Goal: Task Accomplishment & Management: Use online tool/utility

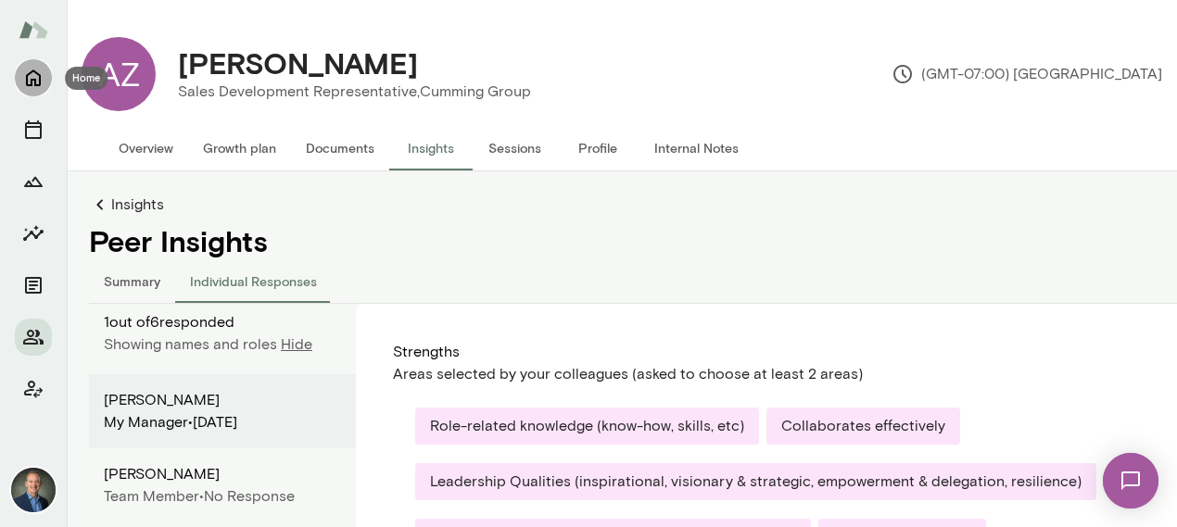
click at [31, 65] on button "Home" at bounding box center [33, 77] width 37 height 37
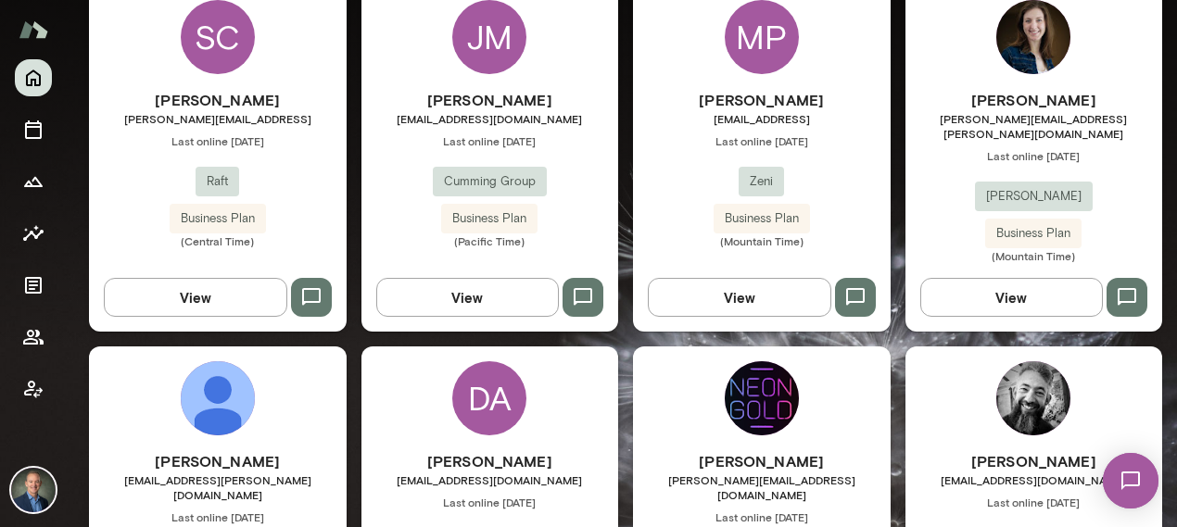
scroll to position [1313, 0]
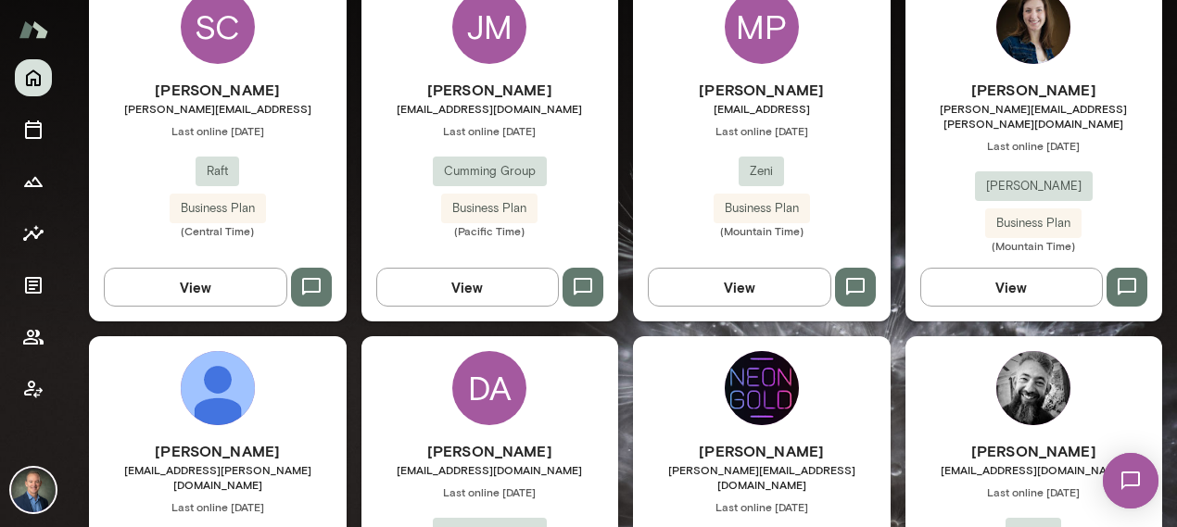
click at [334, 364] on div "[PERSON_NAME] [PERSON_NAME][EMAIL_ADDRESS][PERSON_NAME][DOMAIN_NAME] Last onlin…" at bounding box center [218, 509] width 258 height 347
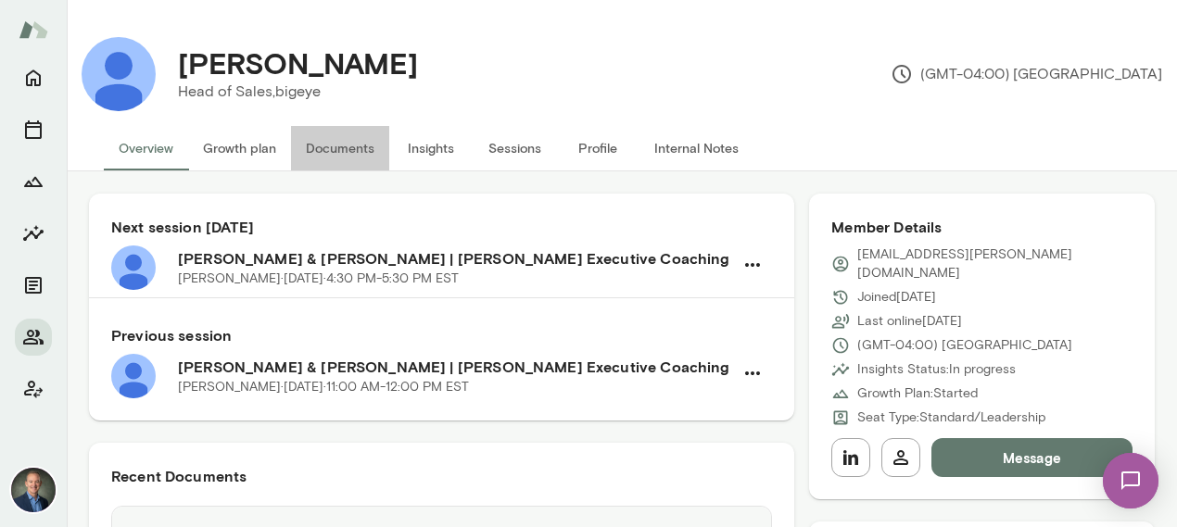
click at [347, 140] on button "Documents" at bounding box center [340, 148] width 98 height 44
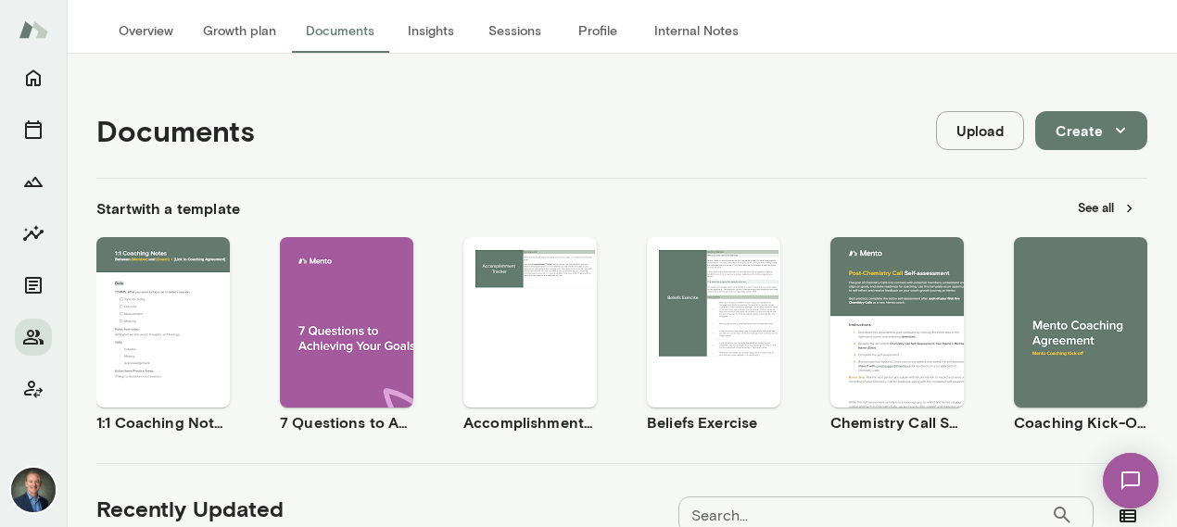
scroll to position [113, 0]
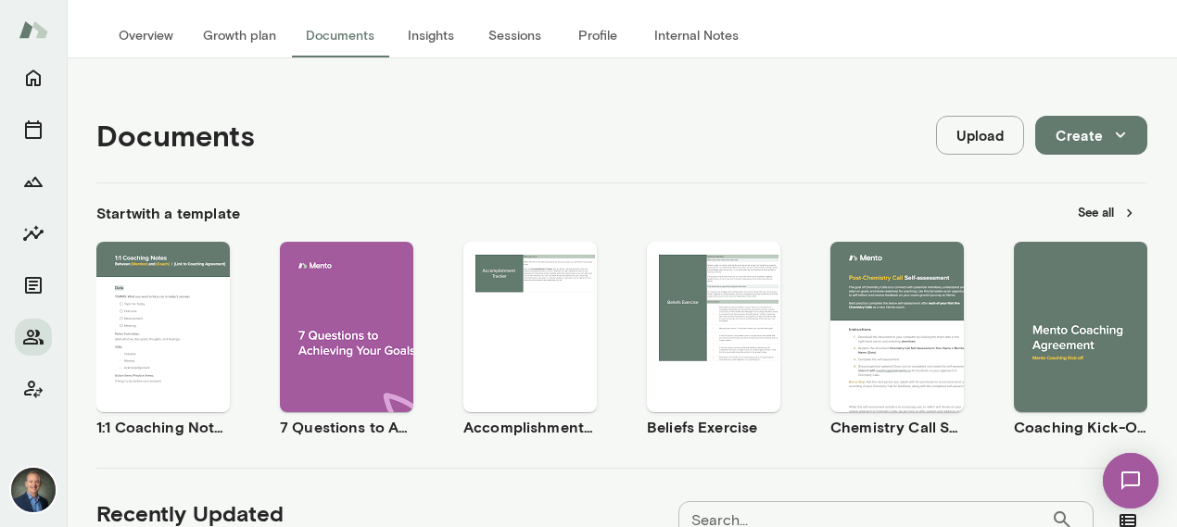
click at [188, 308] on span "Use template" at bounding box center [175, 311] width 68 height 15
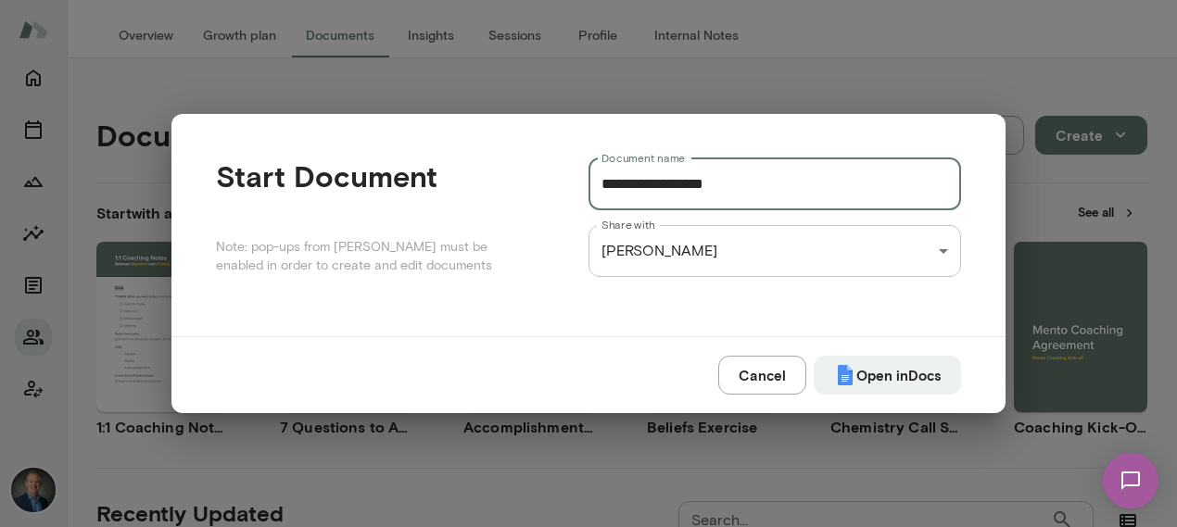
click at [779, 201] on input "**********" at bounding box center [774, 184] width 372 height 52
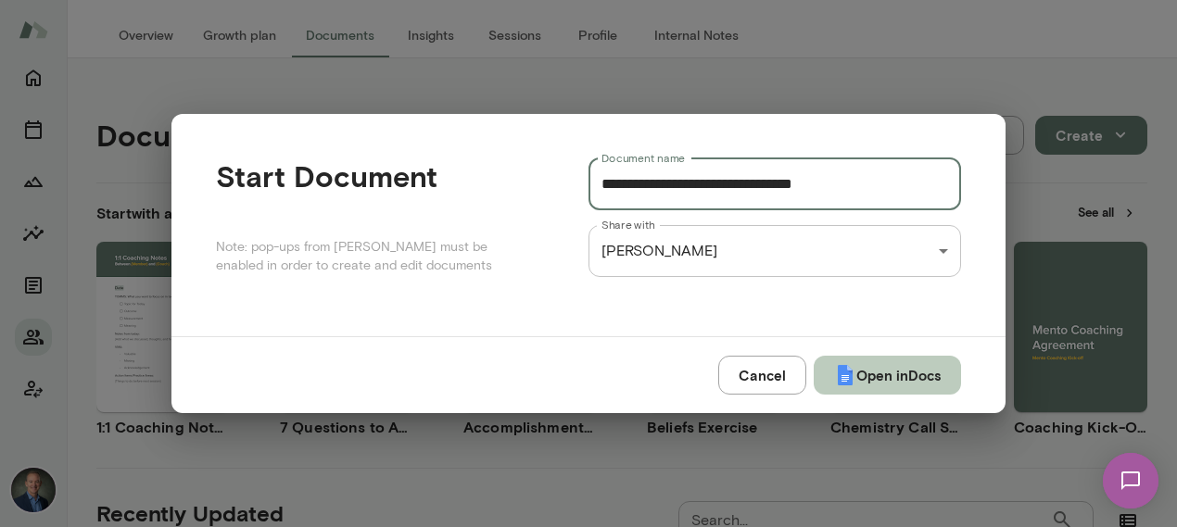
click at [886, 372] on button "Open in Docs" at bounding box center [886, 375] width 147 height 39
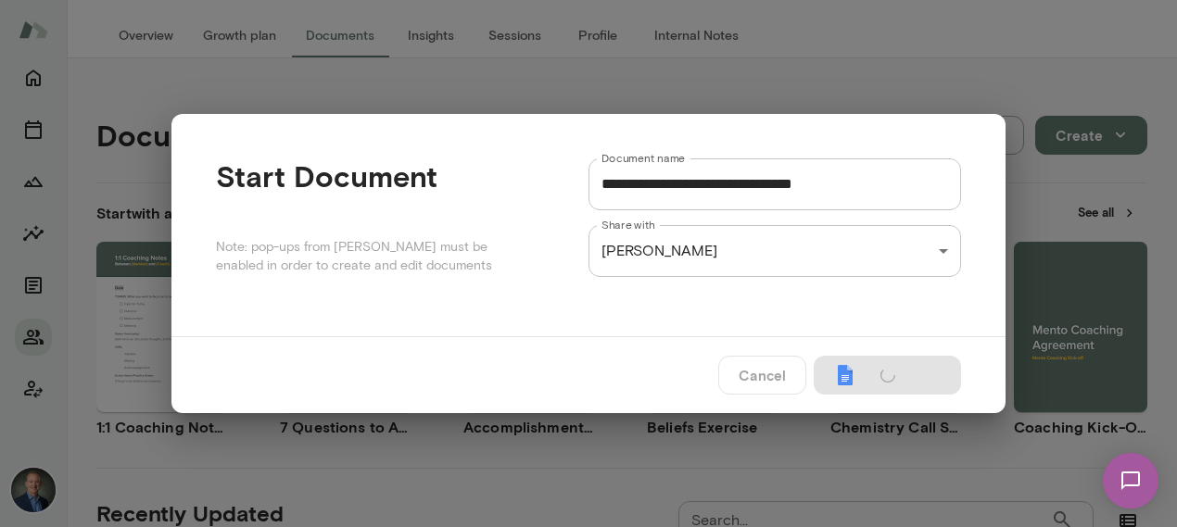
type input "**********"
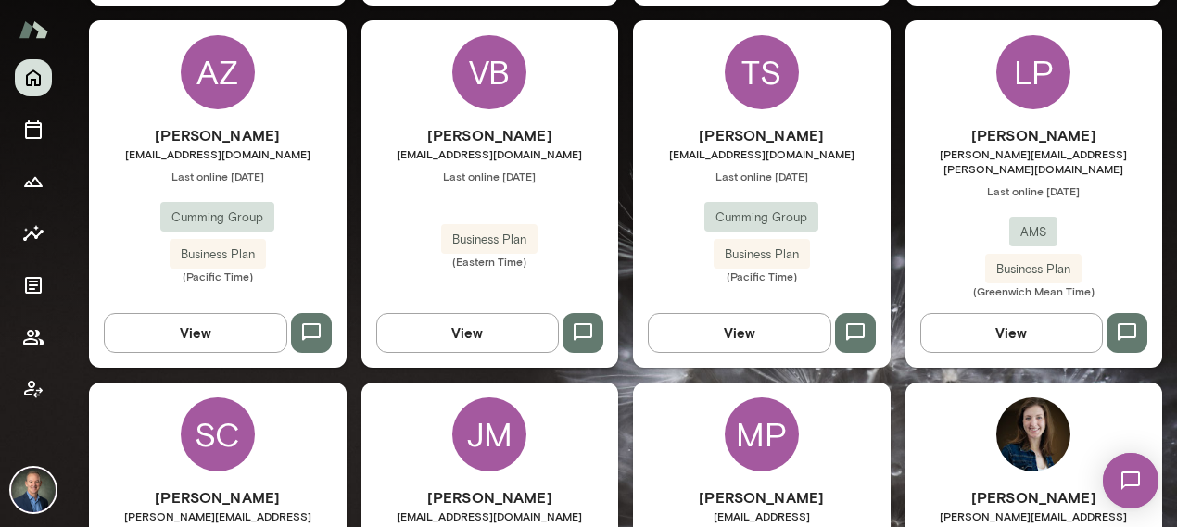
scroll to position [923, 0]
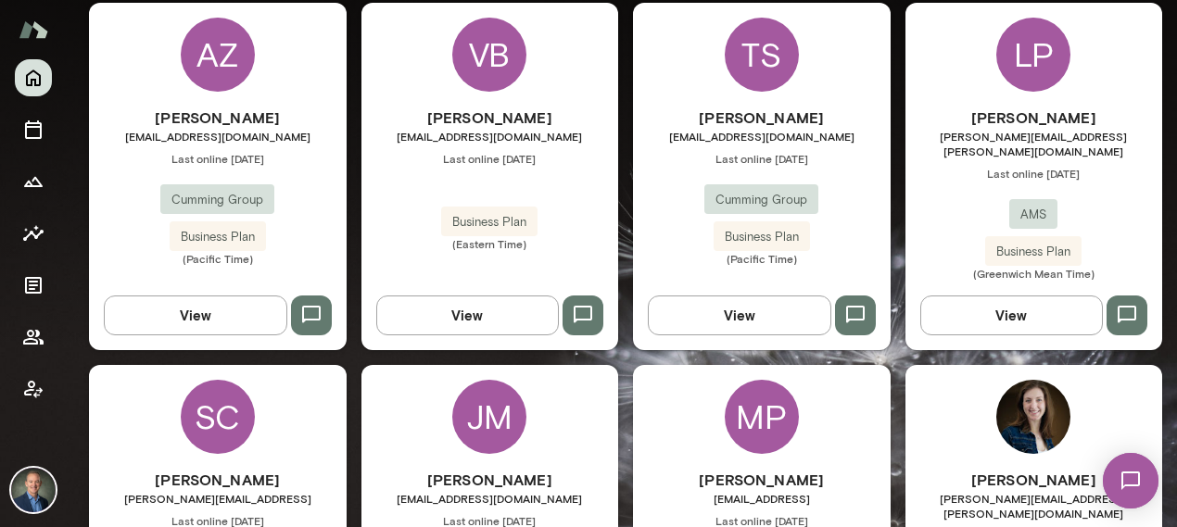
click at [293, 157] on div "[PERSON_NAME] [PERSON_NAME][EMAIL_ADDRESS][DOMAIN_NAME] Last online [DATE] Cumm…" at bounding box center [218, 186] width 258 height 159
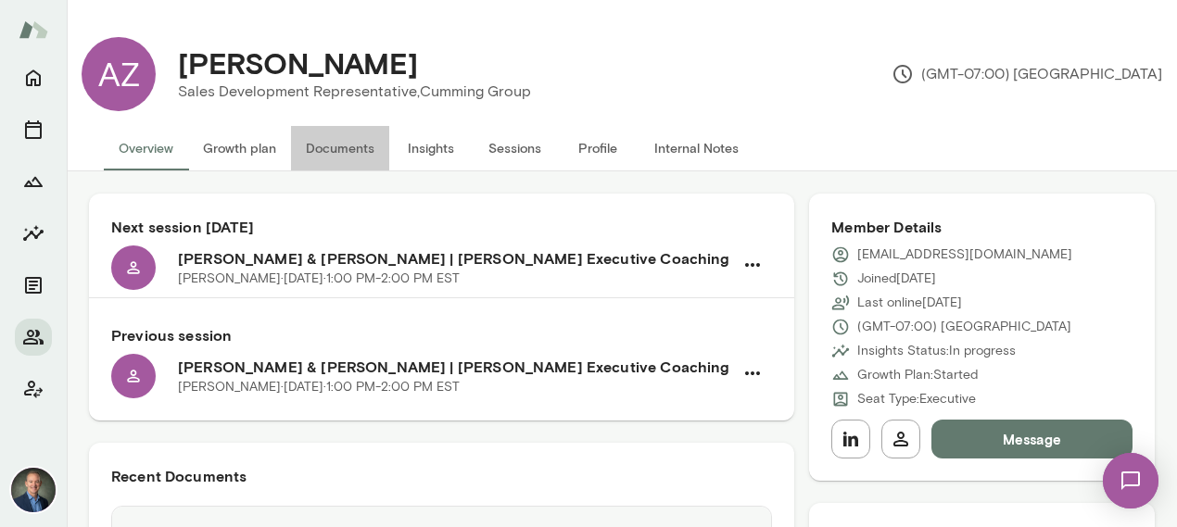
click at [362, 145] on button "Documents" at bounding box center [340, 148] width 98 height 44
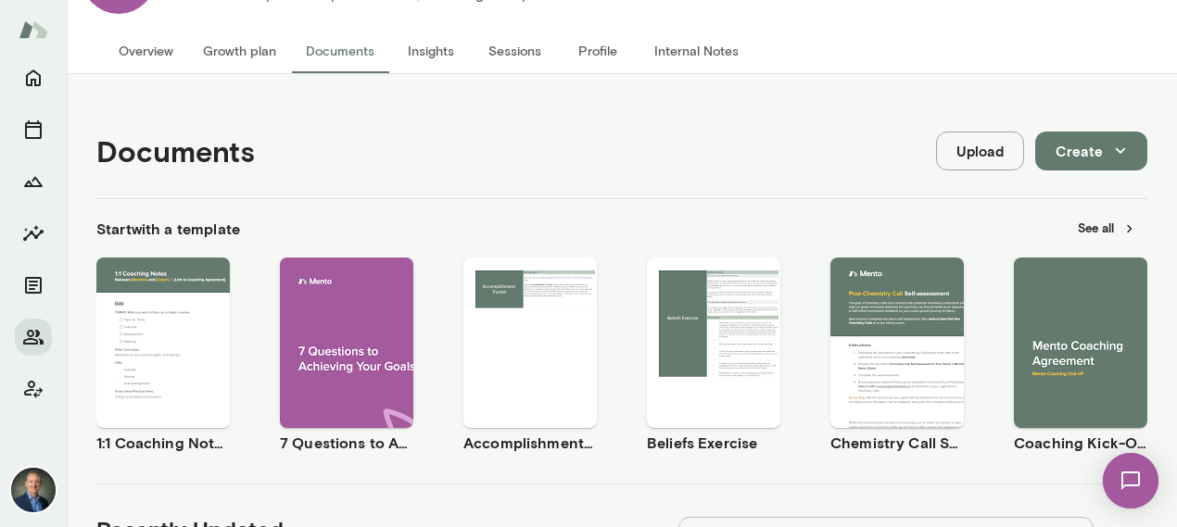
scroll to position [99, 0]
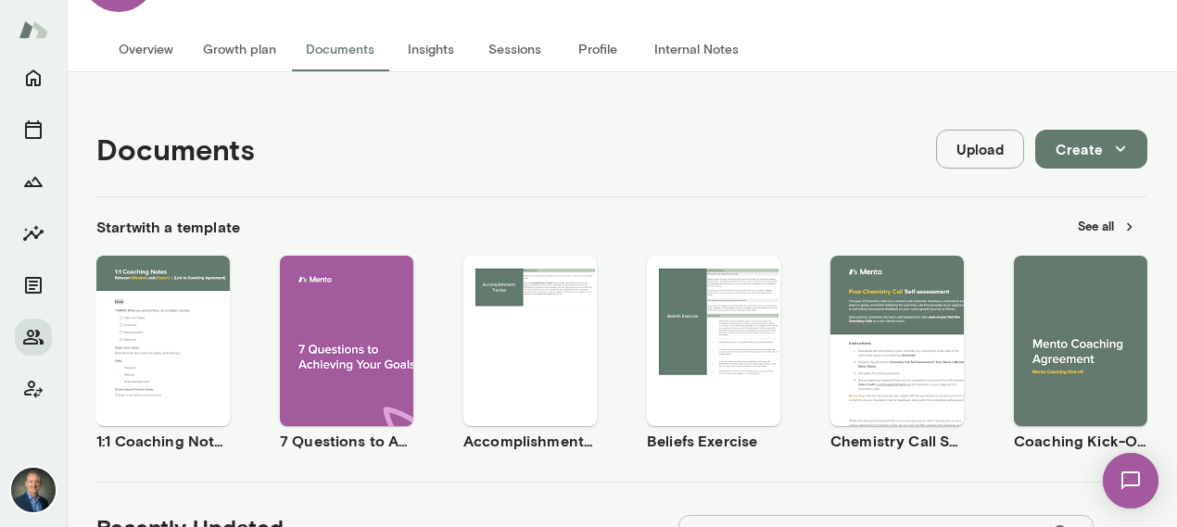
click at [179, 323] on span "Use template" at bounding box center [175, 325] width 68 height 15
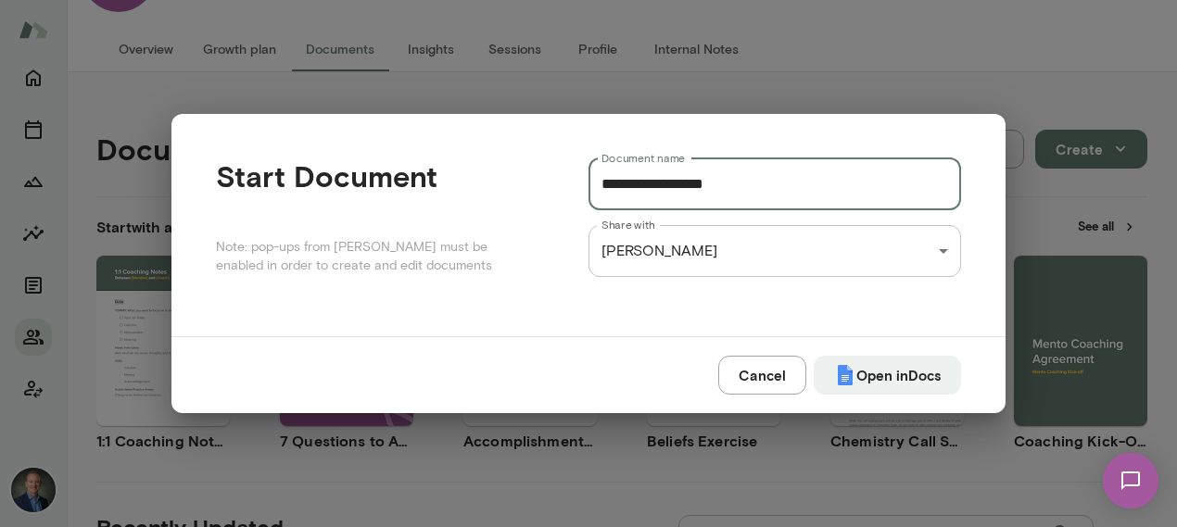
click at [777, 187] on input "**********" at bounding box center [774, 184] width 372 height 52
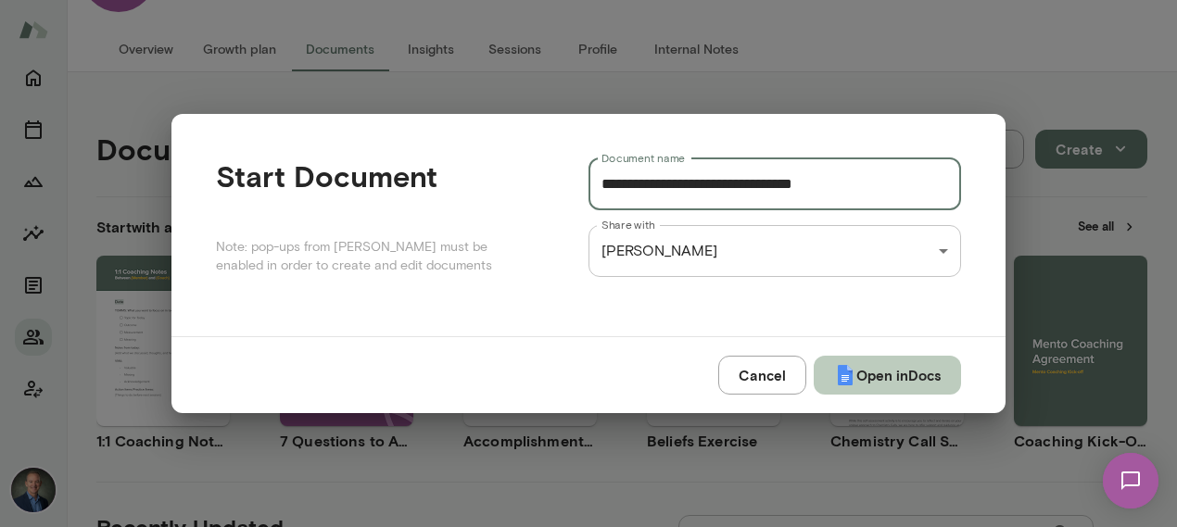
click at [897, 382] on button "Open in Docs" at bounding box center [886, 375] width 147 height 39
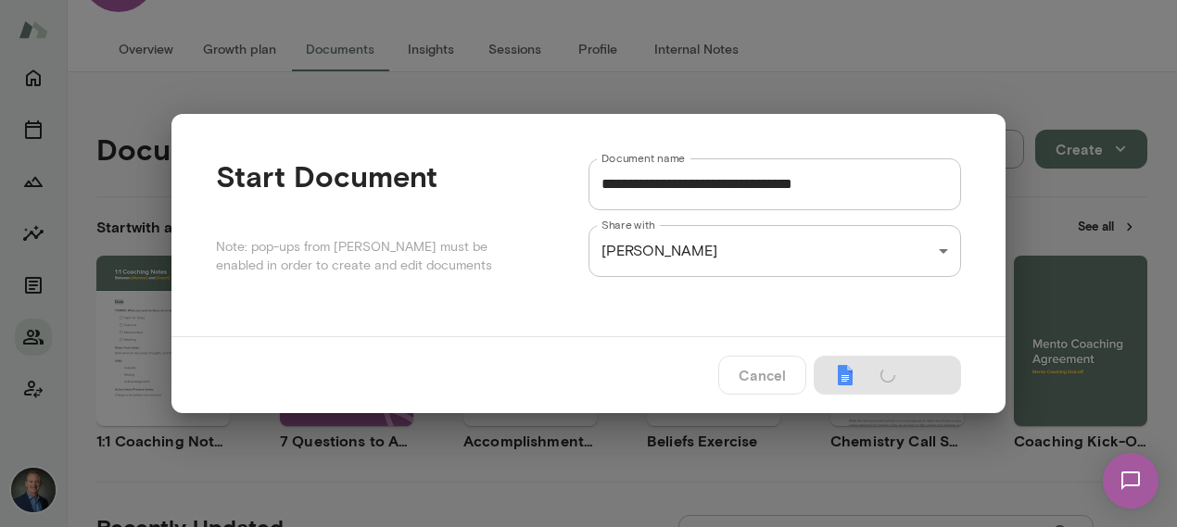
type input "**********"
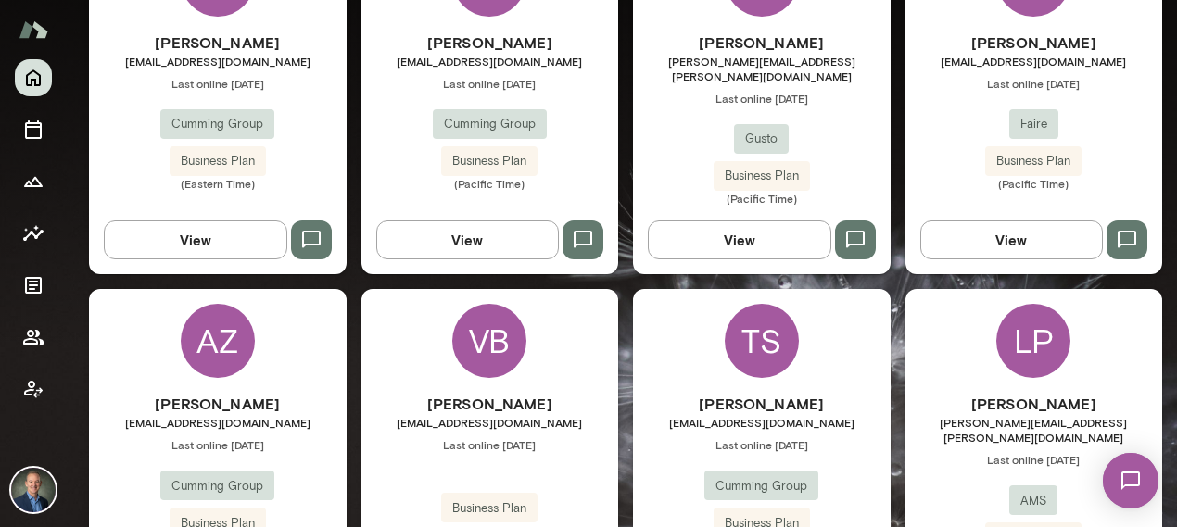
scroll to position [621, 0]
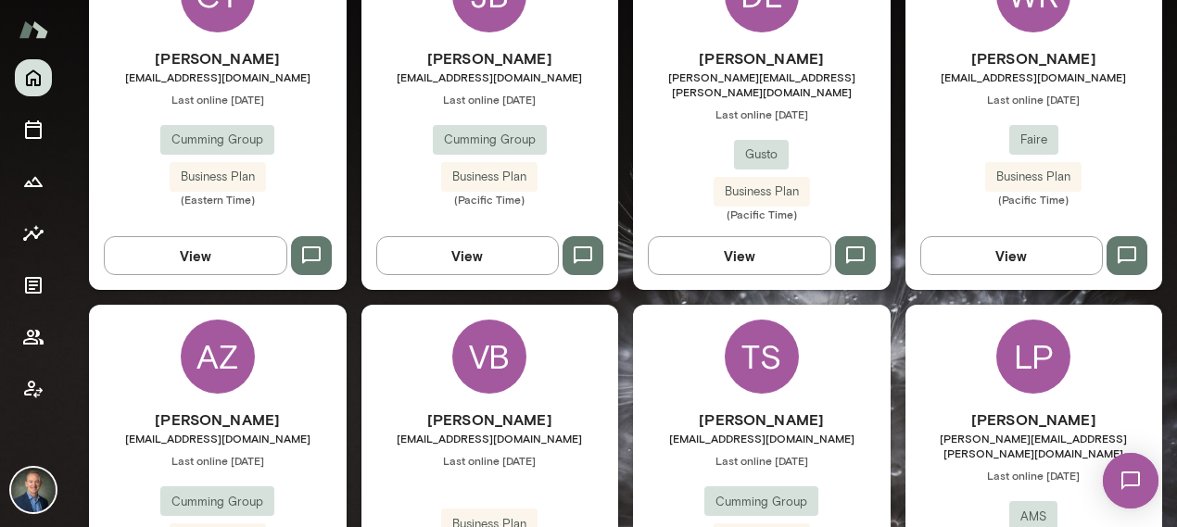
click at [939, 170] on div "Will Ranish will@faire.com Last online June 25 Faire Business Plan (Pacific Tim…" at bounding box center [1034, 126] width 258 height 159
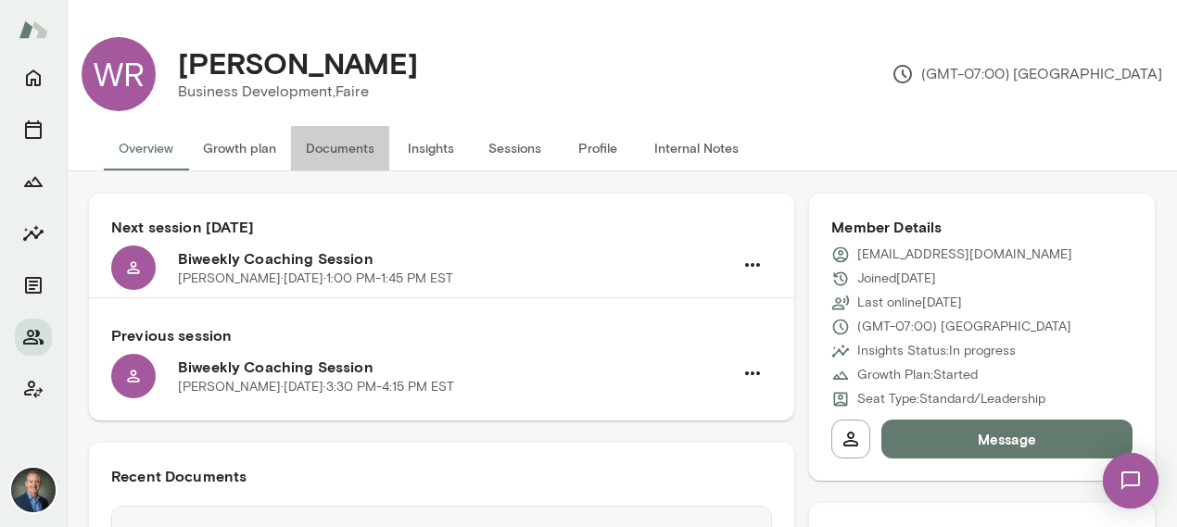
click at [342, 139] on button "Documents" at bounding box center [340, 148] width 98 height 44
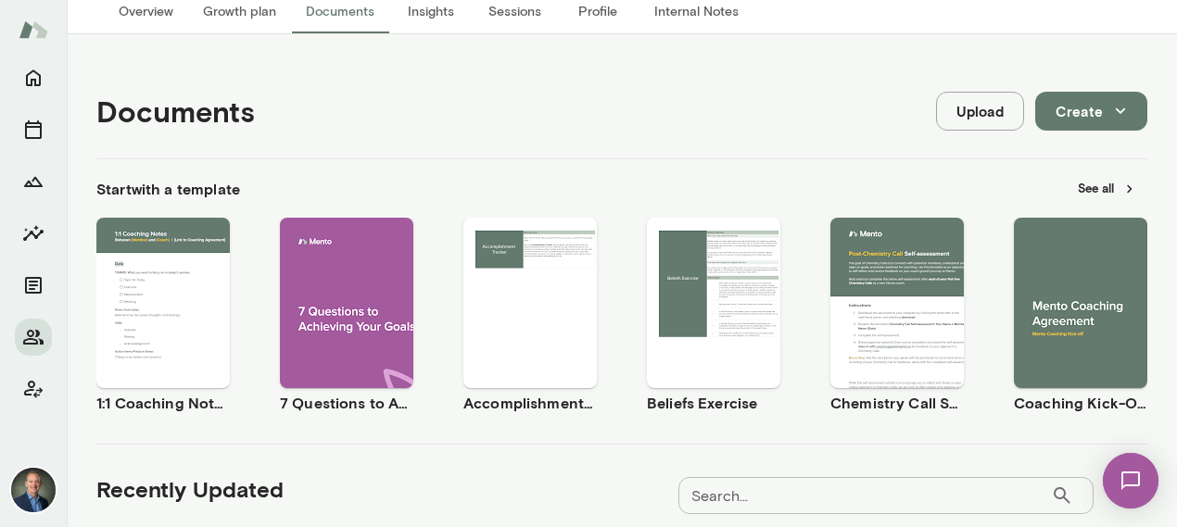
scroll to position [162, 0]
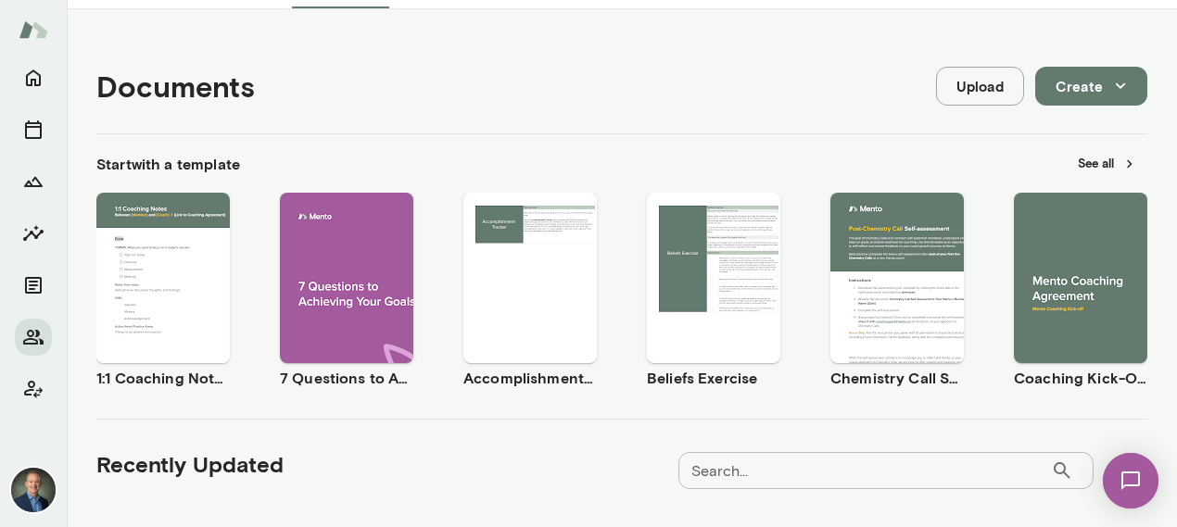
click at [181, 256] on span "Use template" at bounding box center [175, 262] width 68 height 15
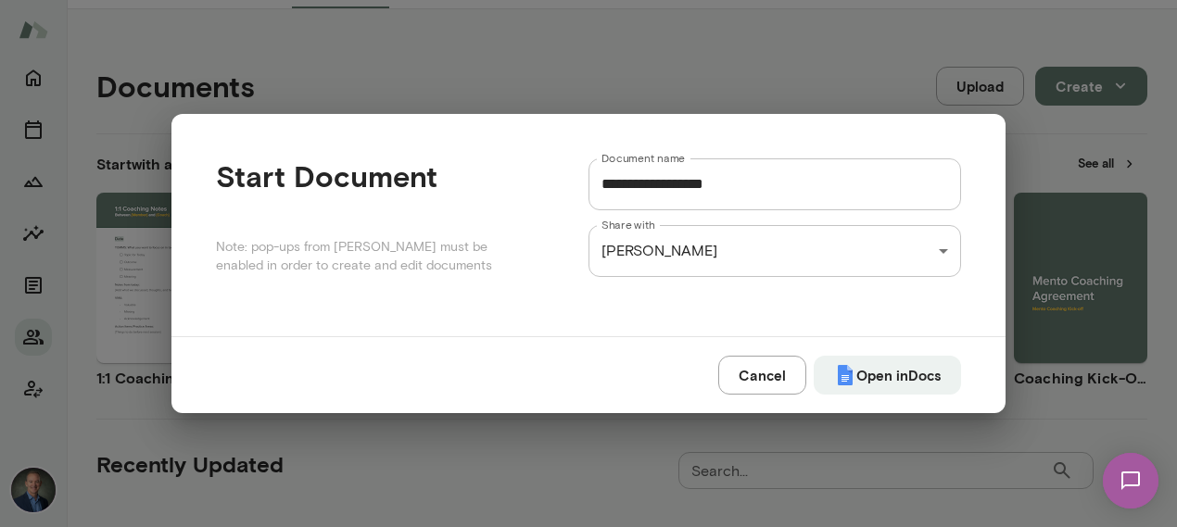
click at [748, 190] on input "**********" at bounding box center [774, 184] width 372 height 52
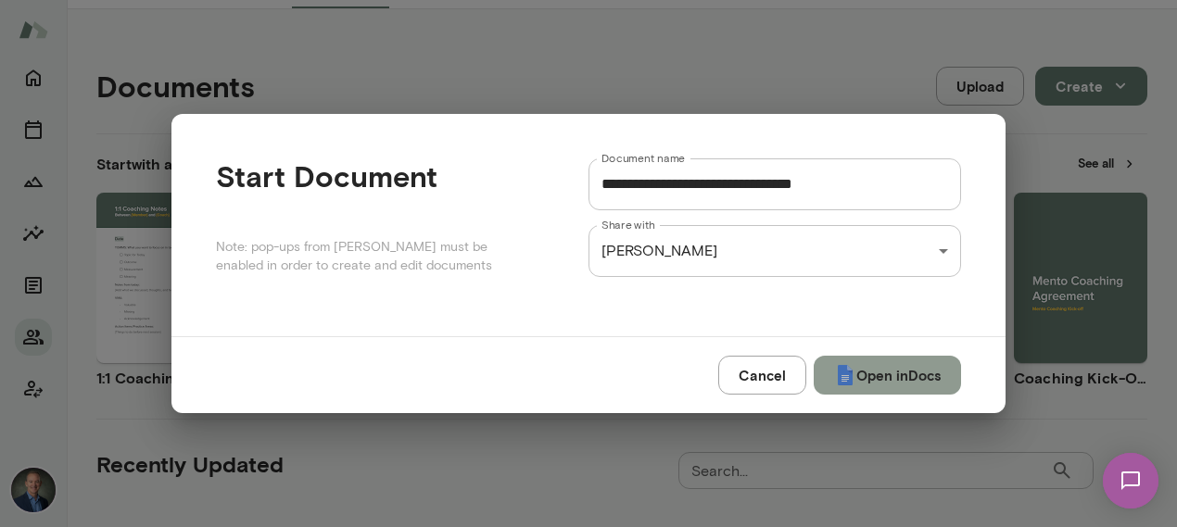
click at [876, 378] on button "Open in Docs" at bounding box center [886, 375] width 147 height 39
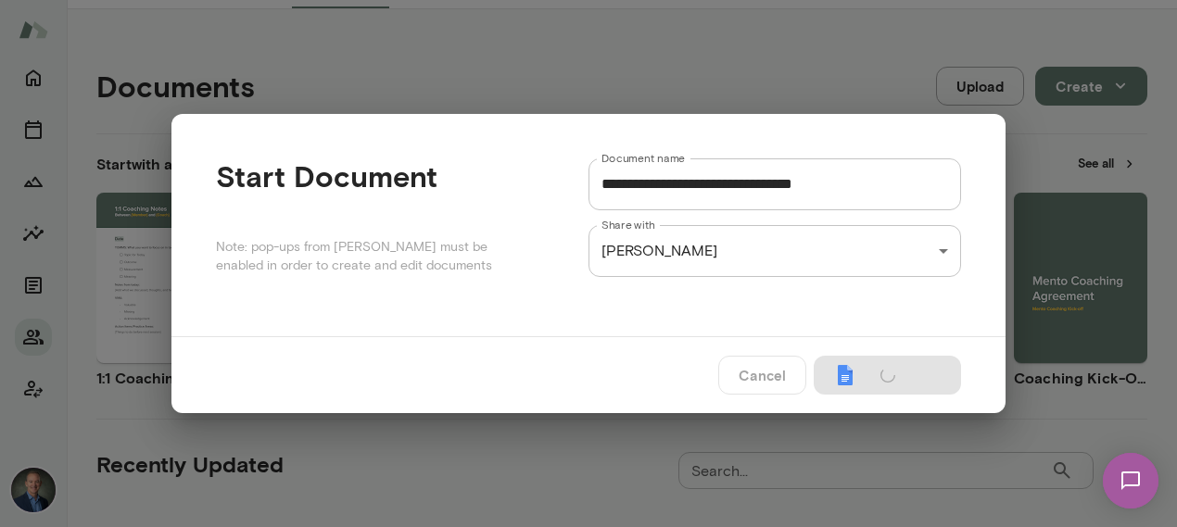
type input "**********"
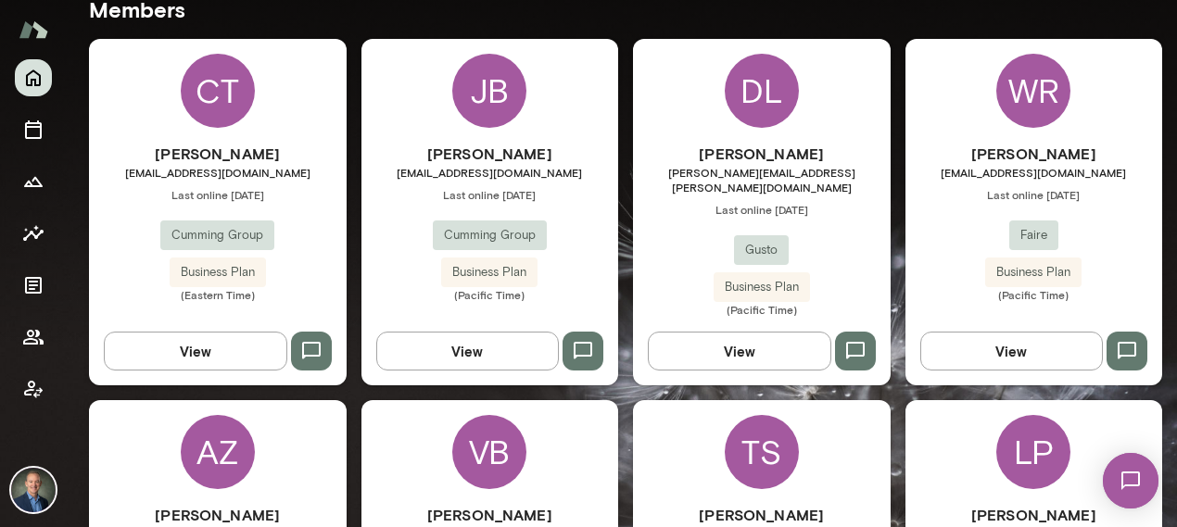
scroll to position [535, 0]
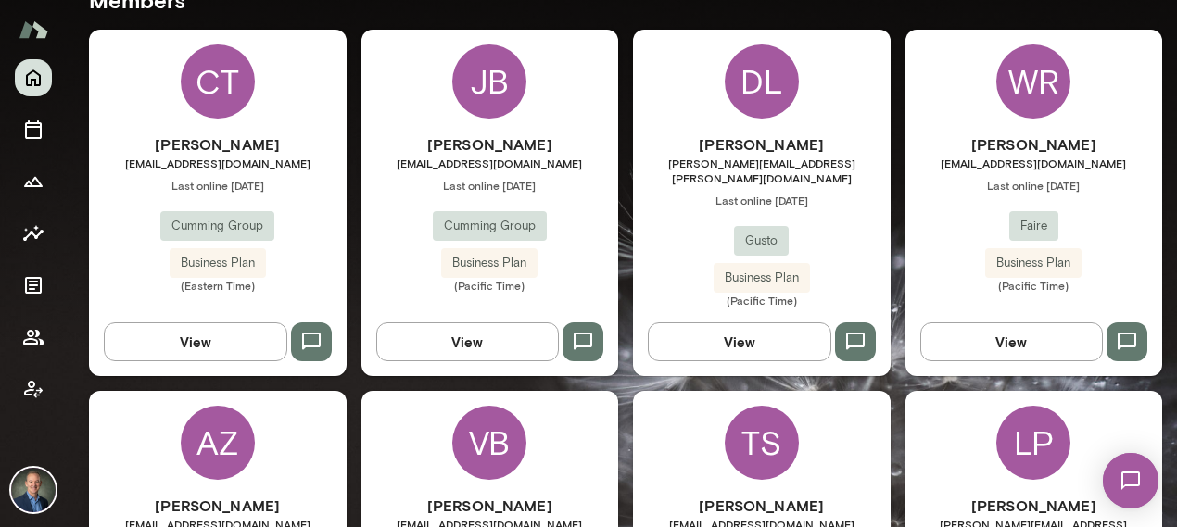
click at [308, 206] on div "Chris Terceira cterceira@cumming-group.com Last online January 31 Cumming Group…" at bounding box center [218, 212] width 258 height 159
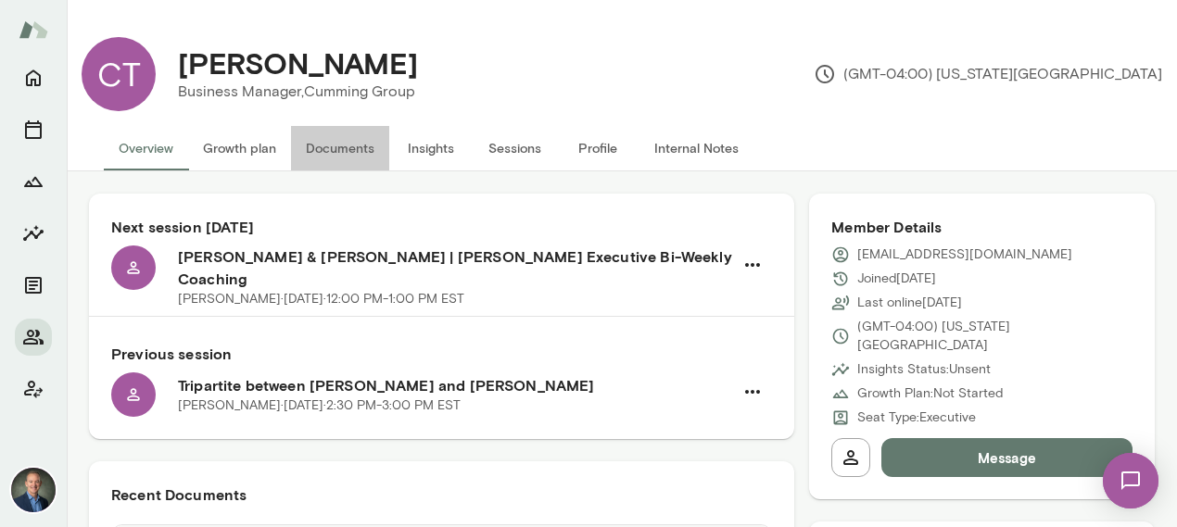
click at [350, 147] on button "Documents" at bounding box center [340, 148] width 98 height 44
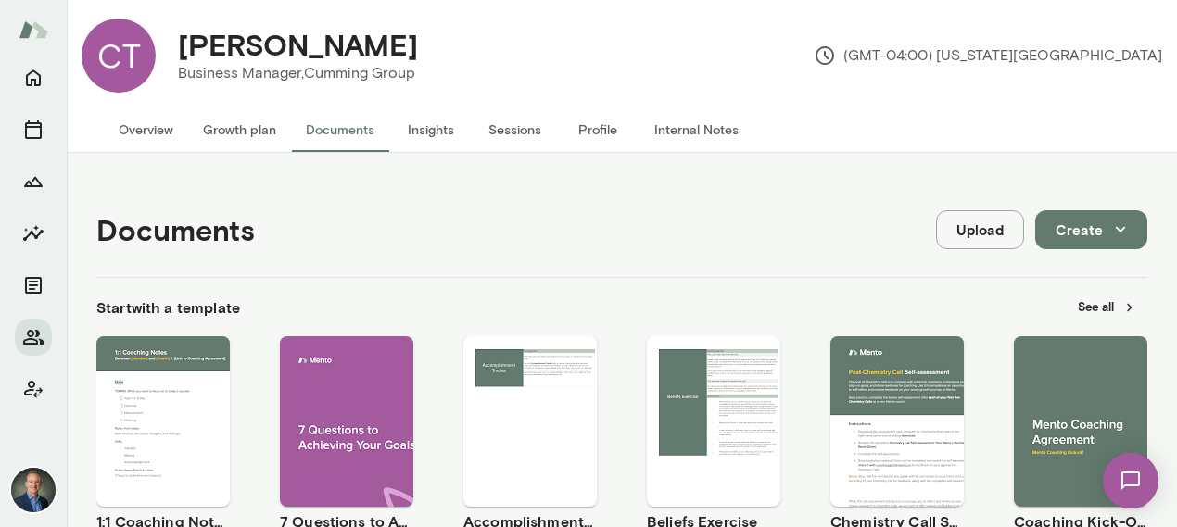
scroll to position [20, 0]
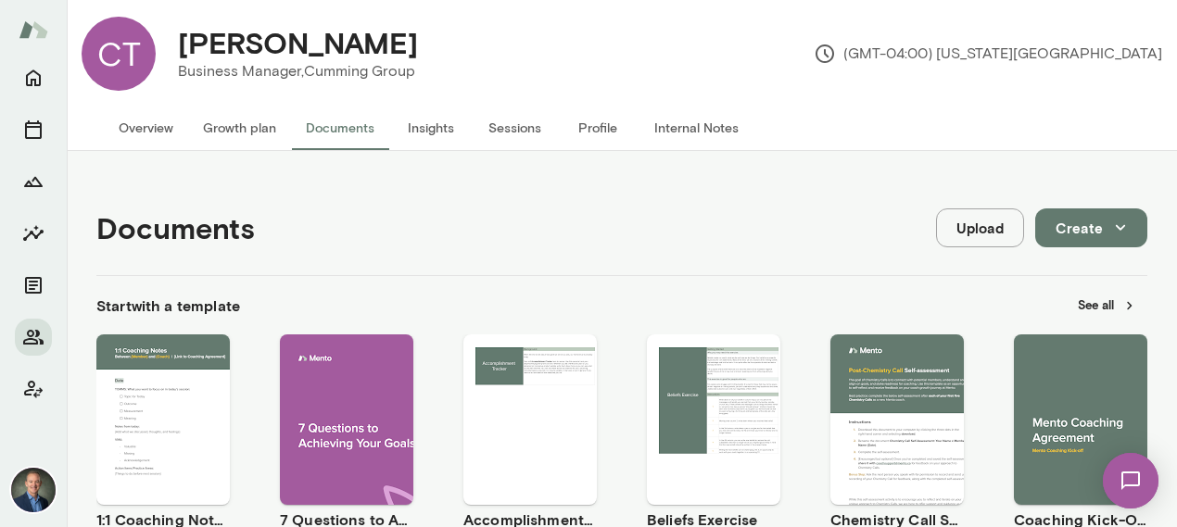
click at [1091, 299] on button "See all" at bounding box center [1106, 305] width 81 height 29
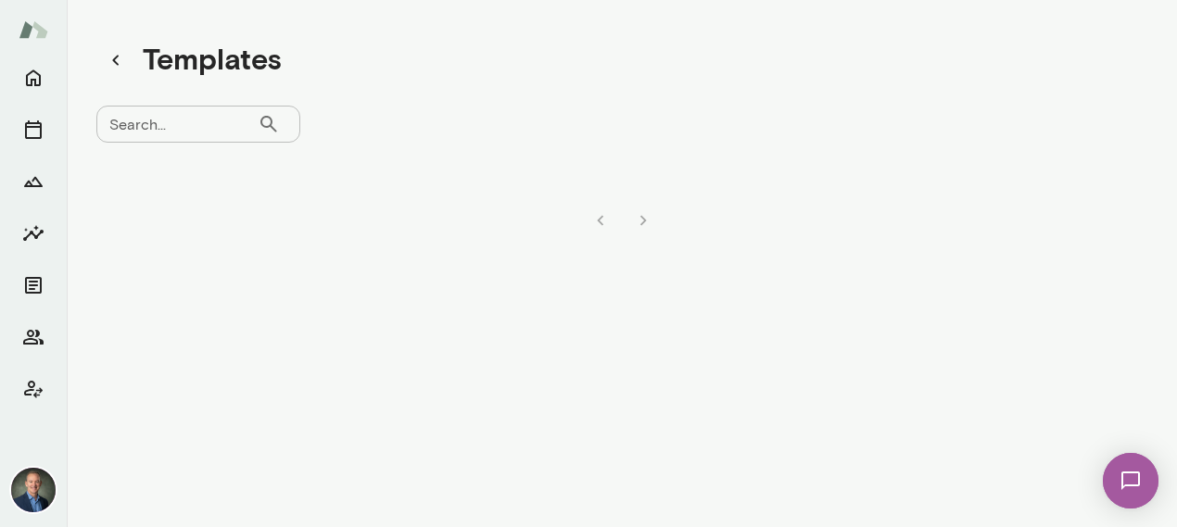
scroll to position [15, 0]
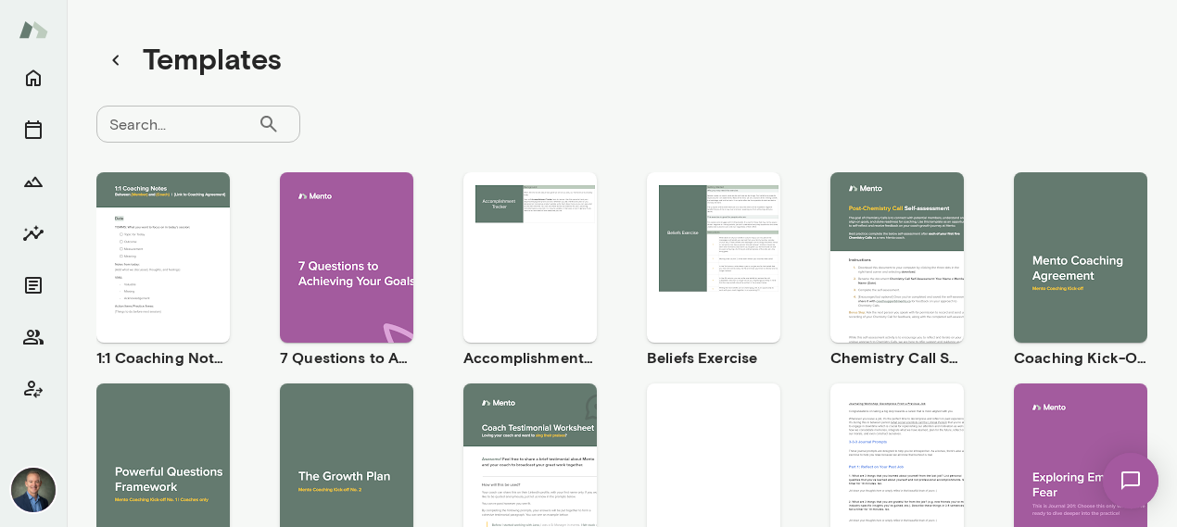
click at [178, 132] on input "Search..." at bounding box center [176, 124] width 161 height 37
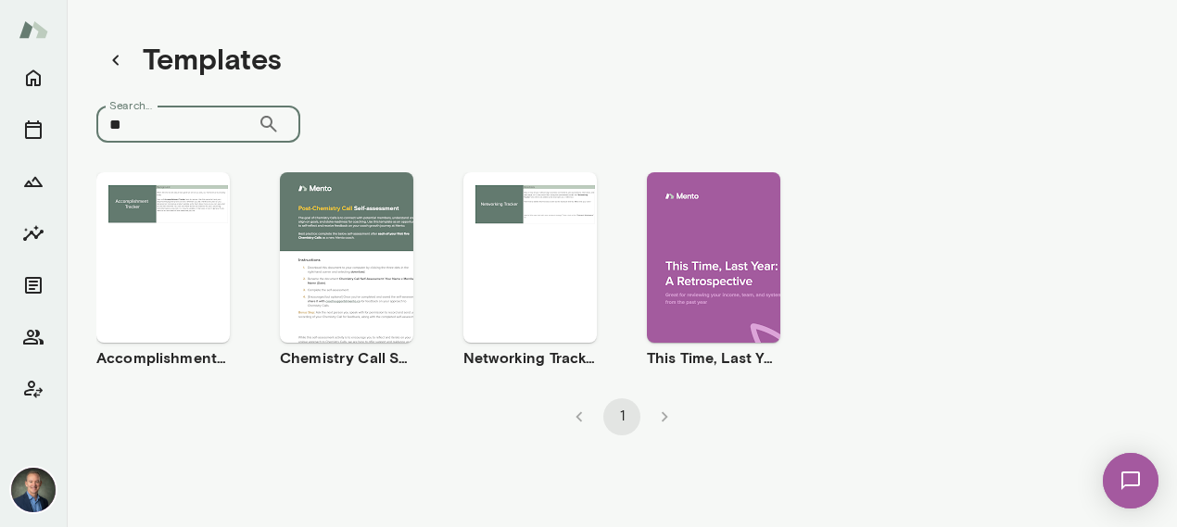
type input "*"
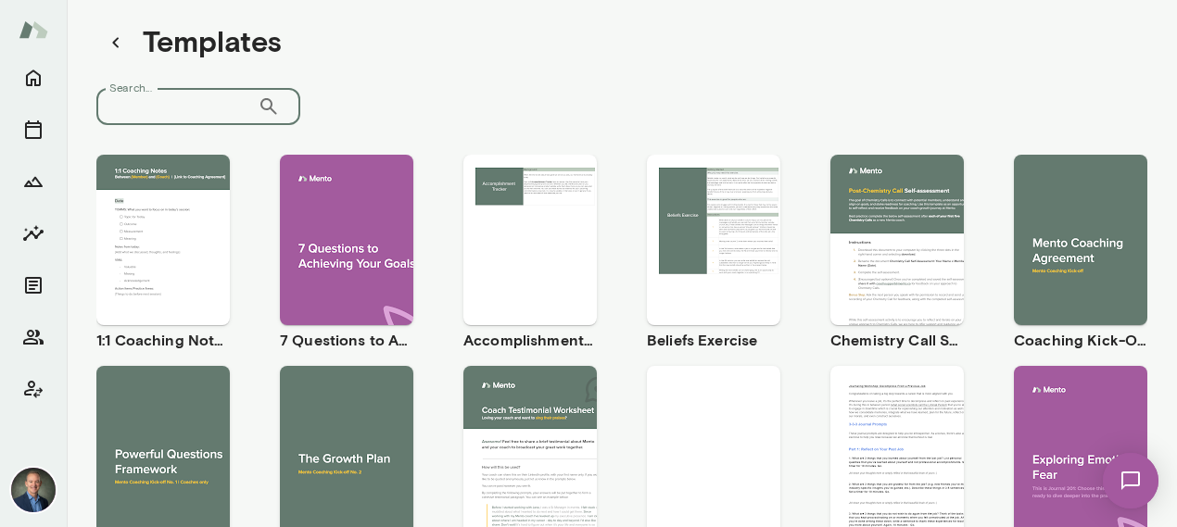
scroll to position [0, 0]
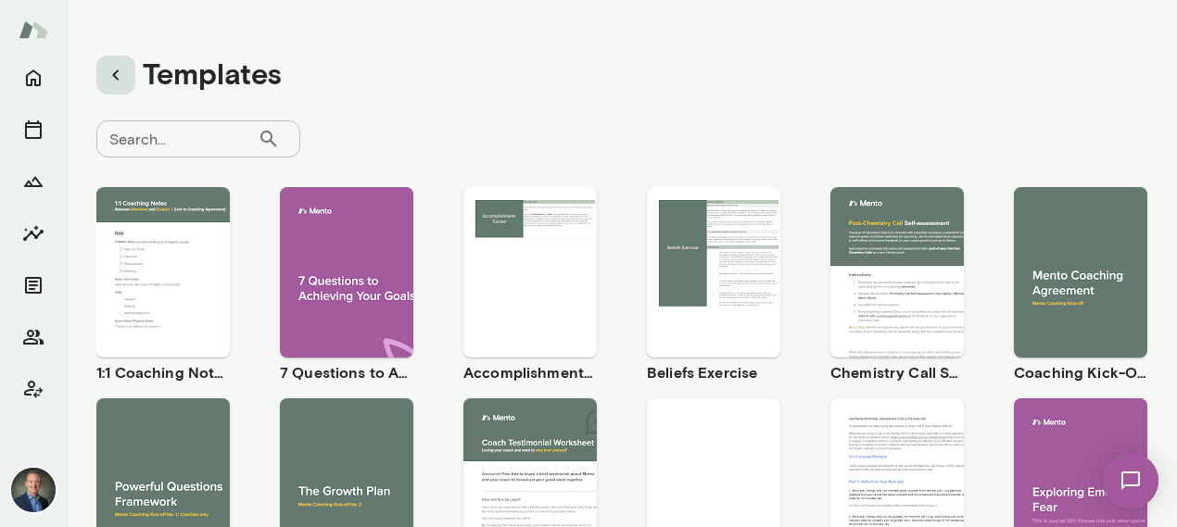
click at [118, 72] on icon "button" at bounding box center [116, 75] width 22 height 22
